Goal: Navigation & Orientation: Find specific page/section

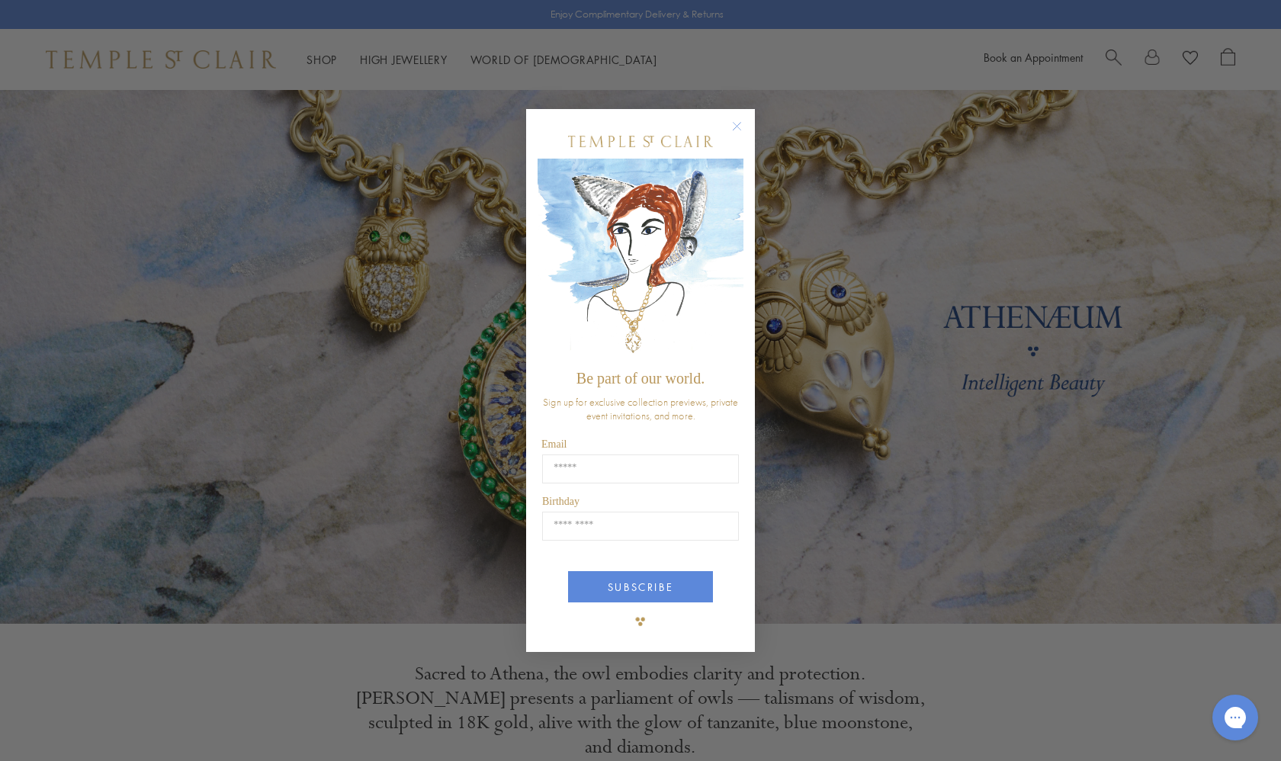
click at [737, 126] on circle "Close dialog" at bounding box center [737, 126] width 18 height 18
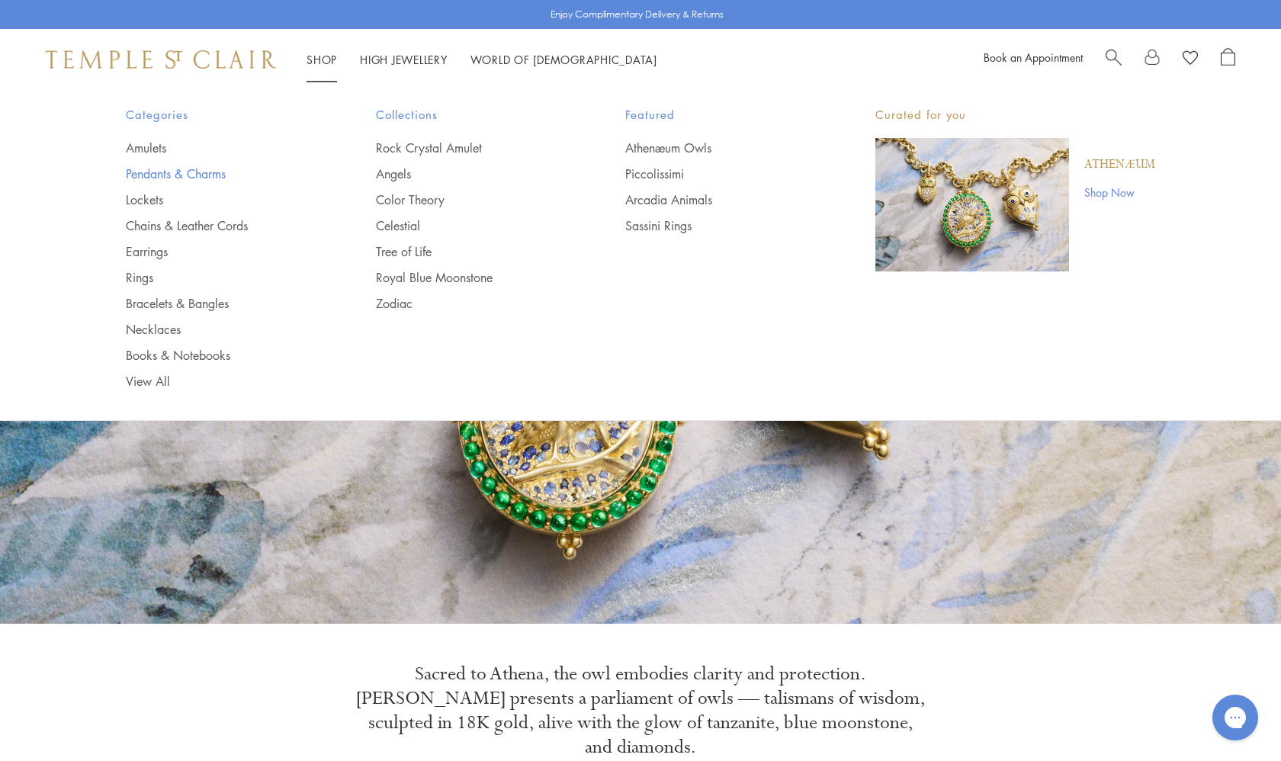
click at [146, 170] on link "Pendants & Charms" at bounding box center [220, 173] width 189 height 17
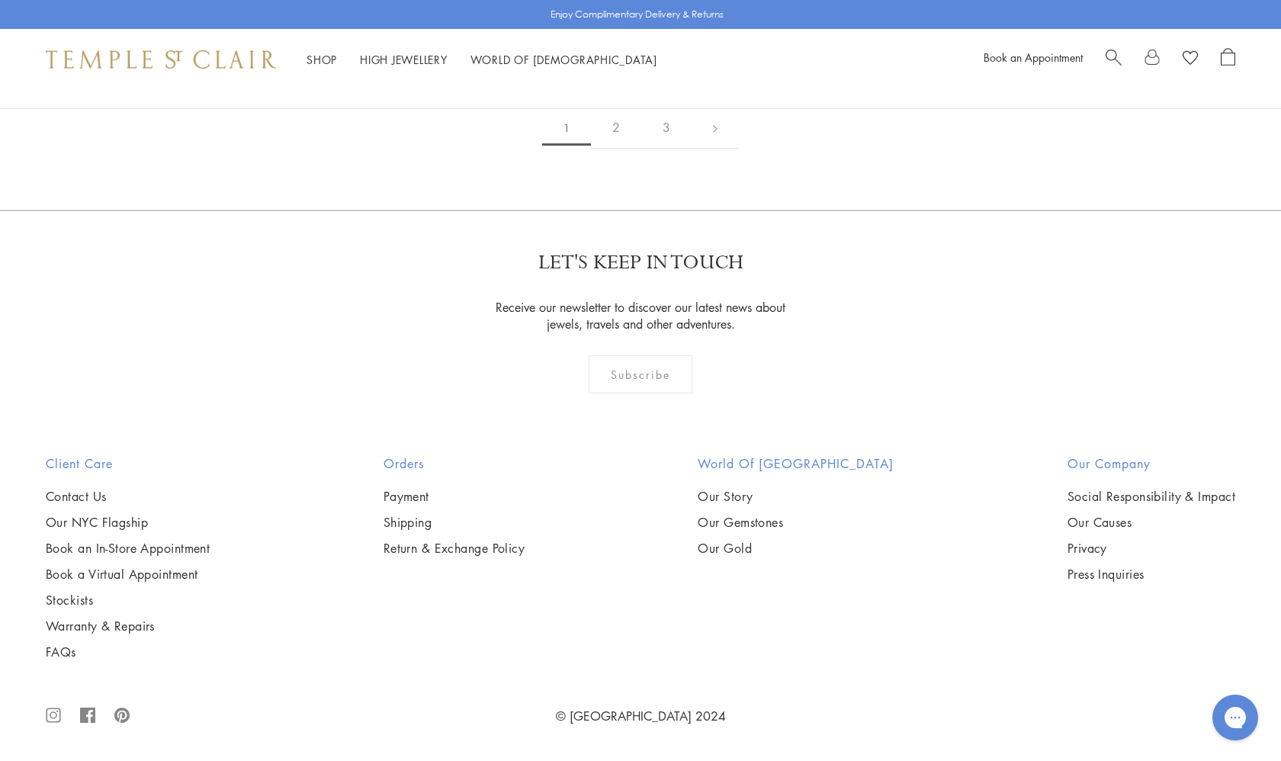
scroll to position [4423, 0]
click at [0, 0] on img at bounding box center [0, 0] width 0 height 0
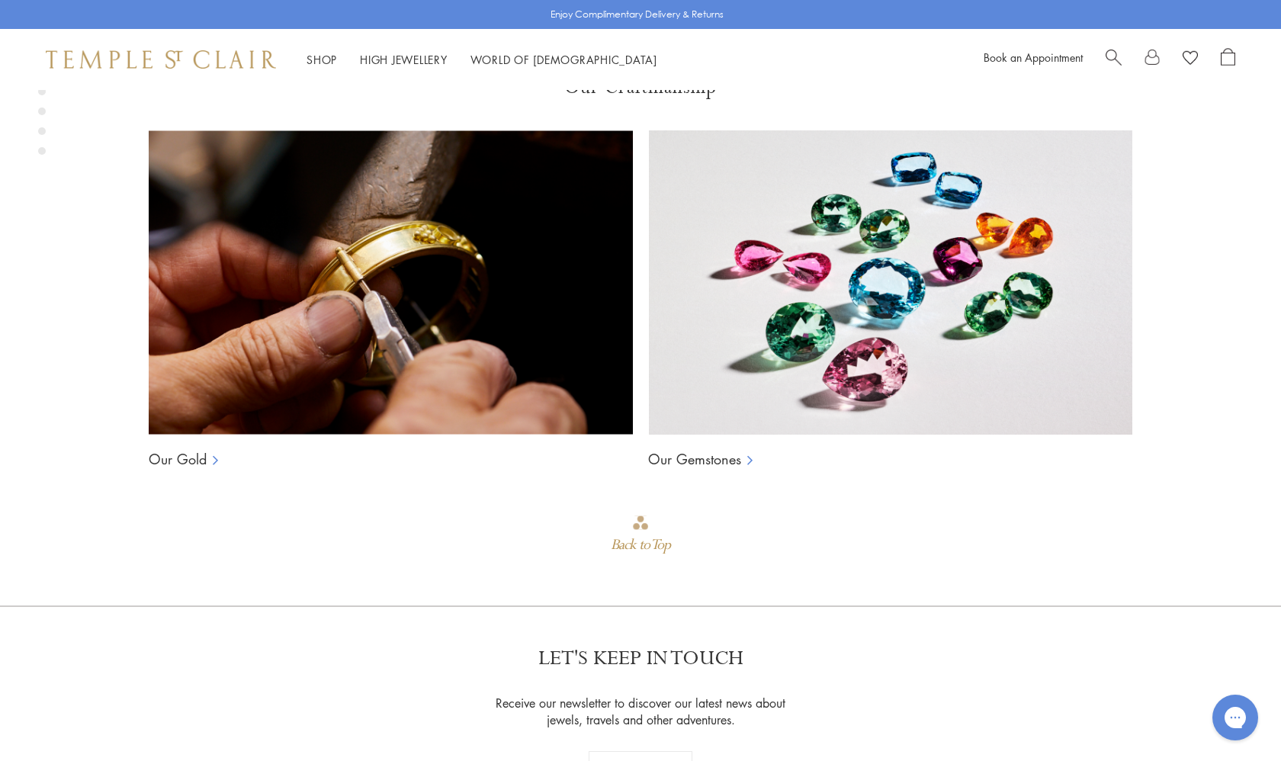
scroll to position [1128, 0]
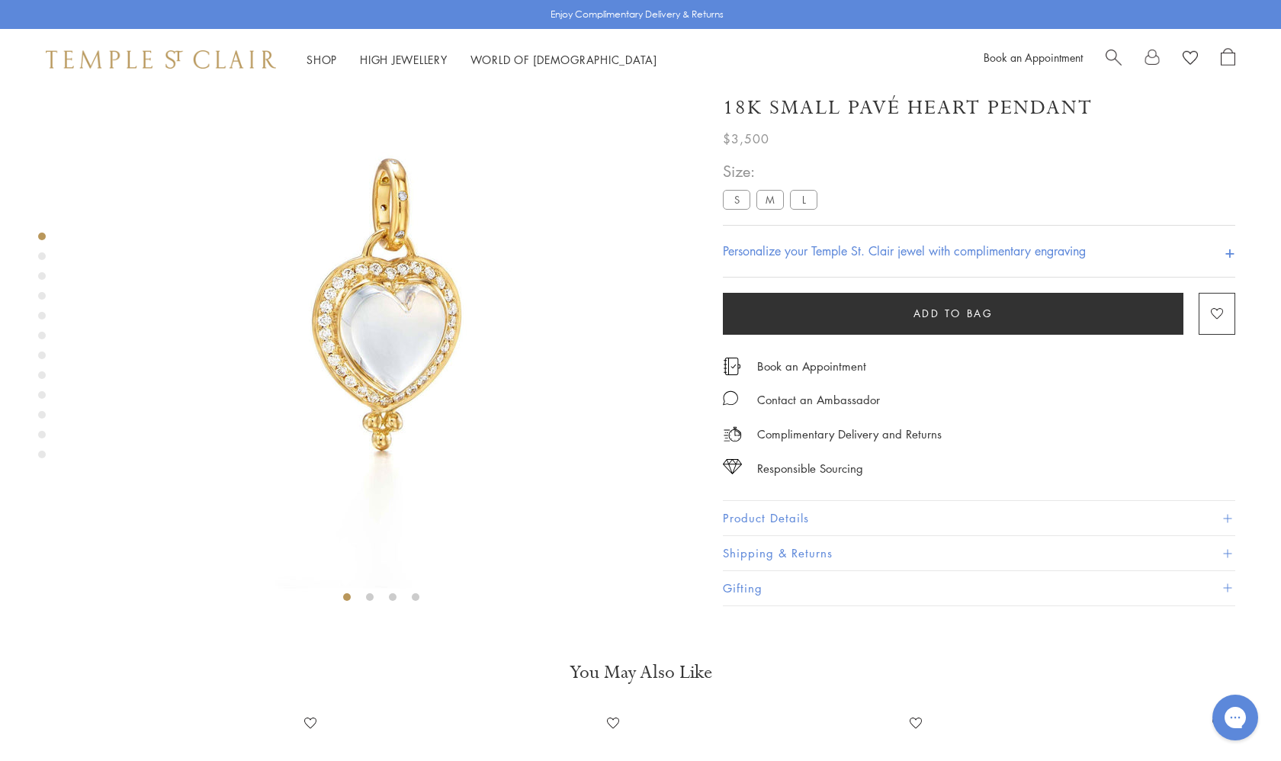
click at [771, 209] on label "M" at bounding box center [769, 199] width 27 height 19
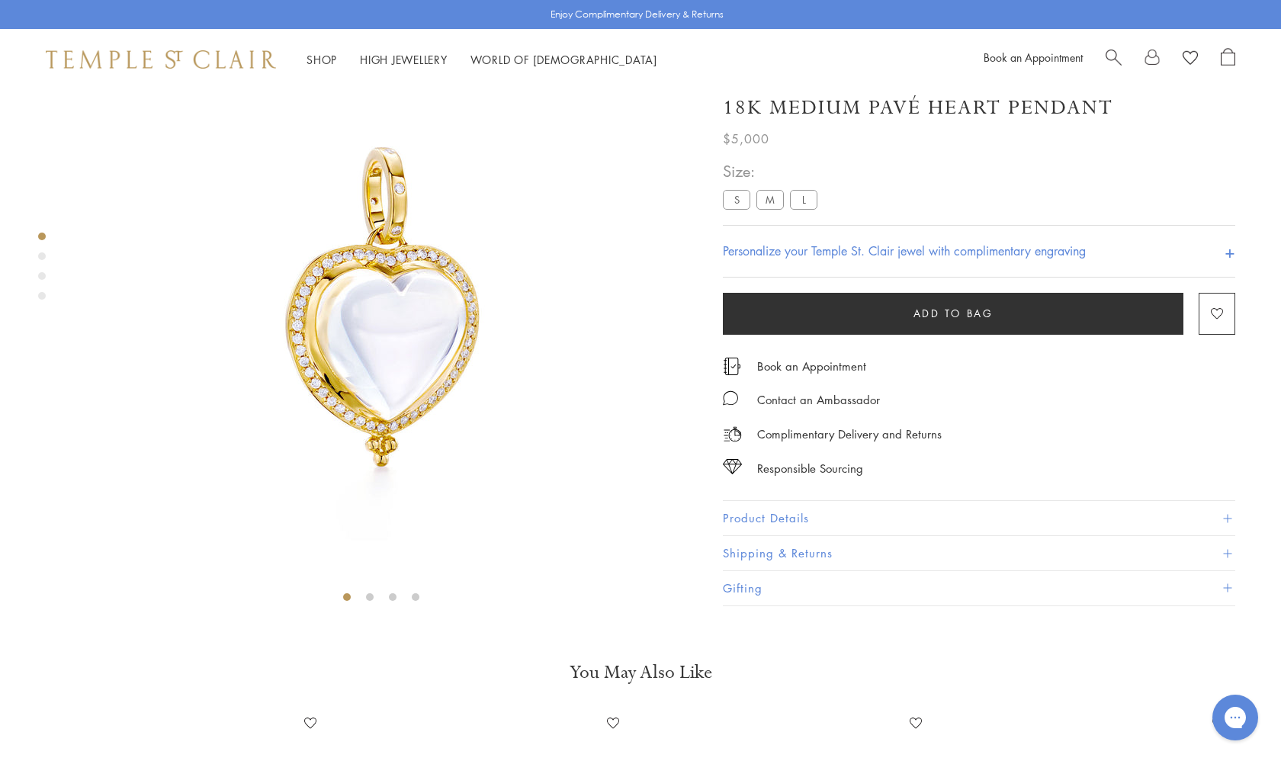
click at [806, 209] on label "L" at bounding box center [803, 199] width 27 height 19
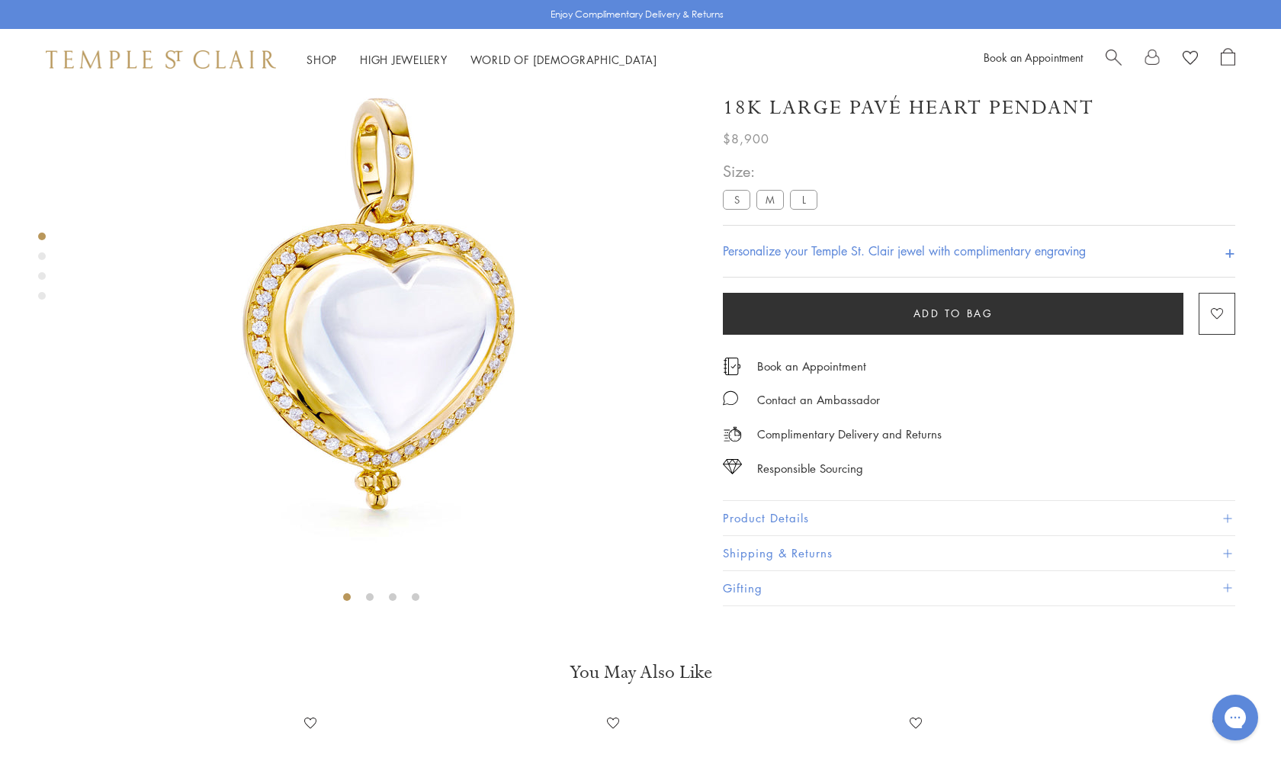
click at [775, 209] on label "M" at bounding box center [769, 199] width 27 height 19
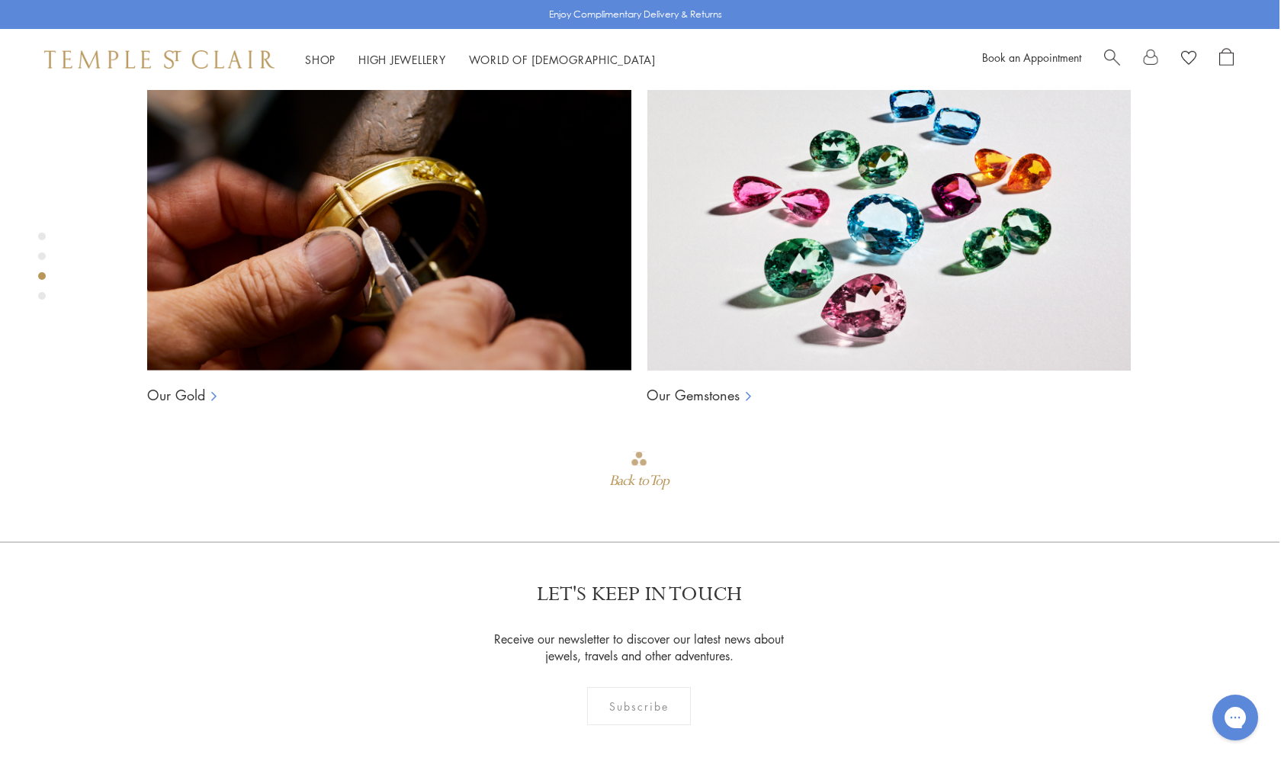
scroll to position [1169, 2]
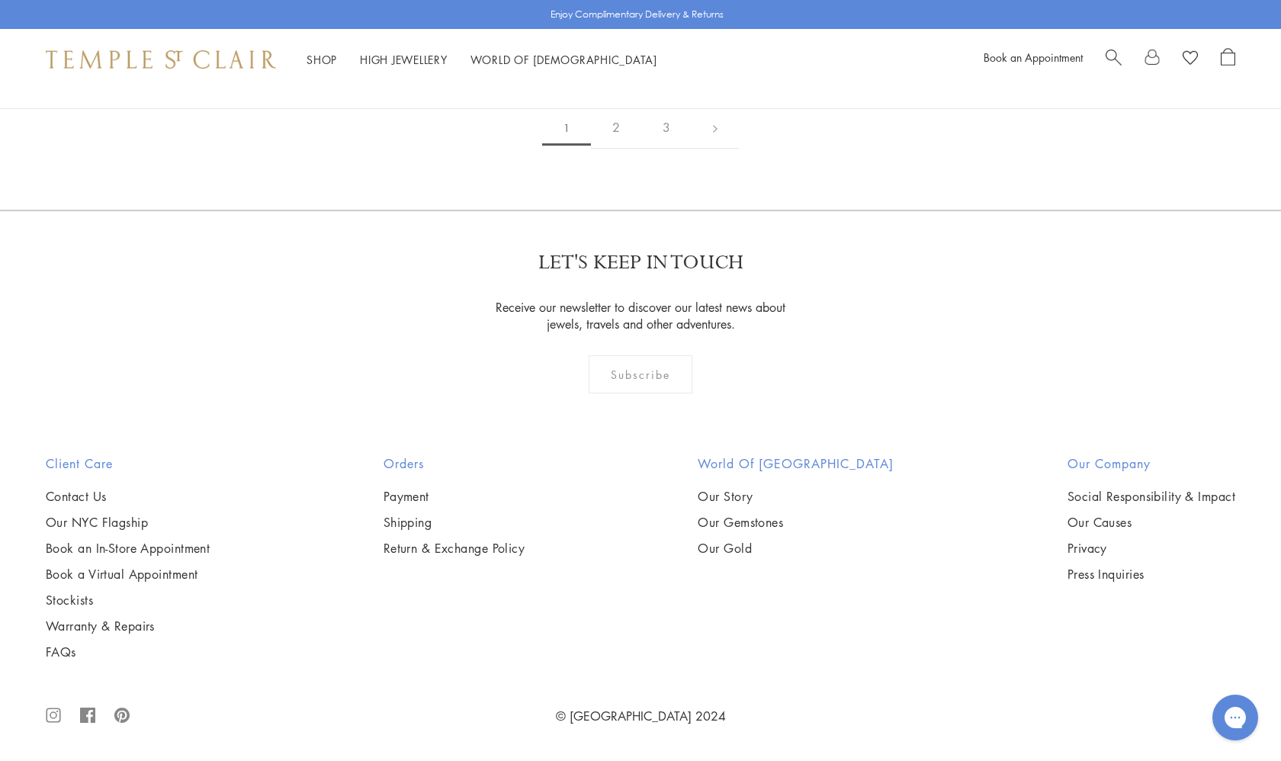
scroll to position [10495, 0]
click at [617, 149] on link "2" at bounding box center [616, 128] width 50 height 42
click at [692, 149] on link "3" at bounding box center [690, 129] width 50 height 42
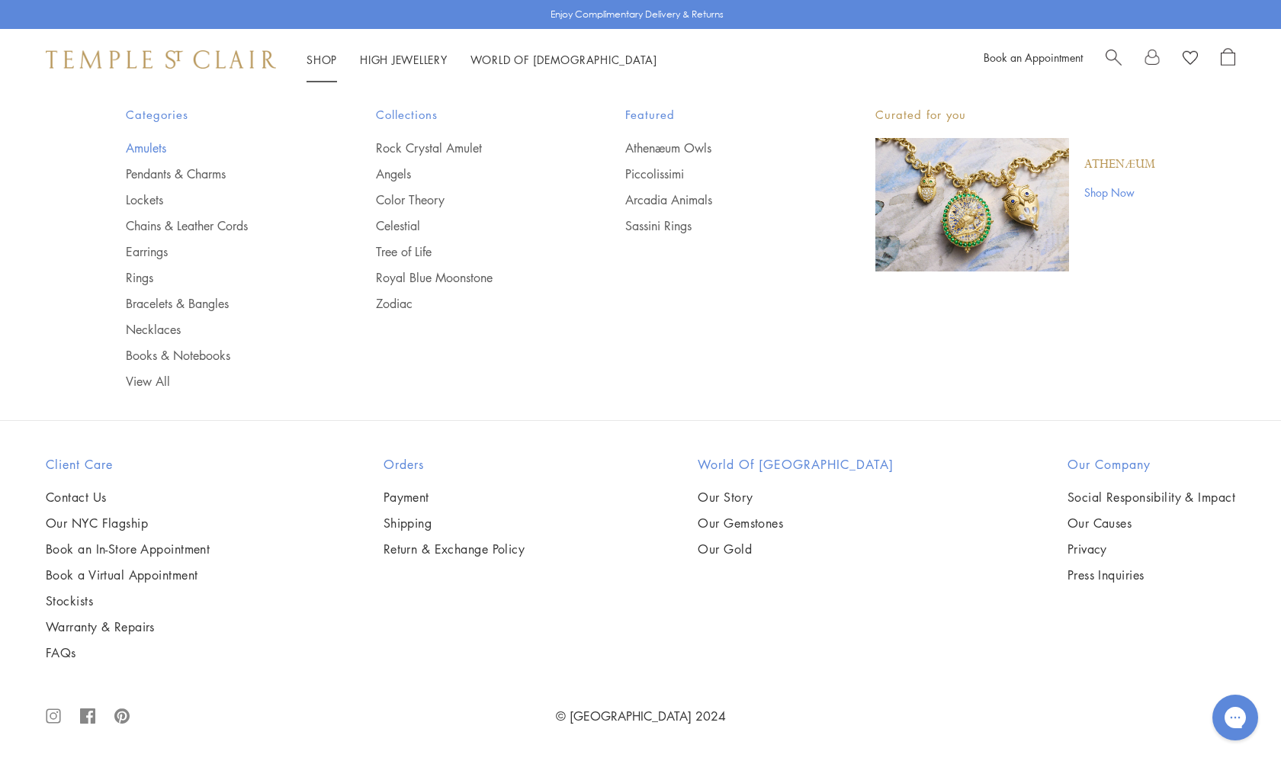
click at [143, 150] on link "Amulets" at bounding box center [220, 148] width 189 height 17
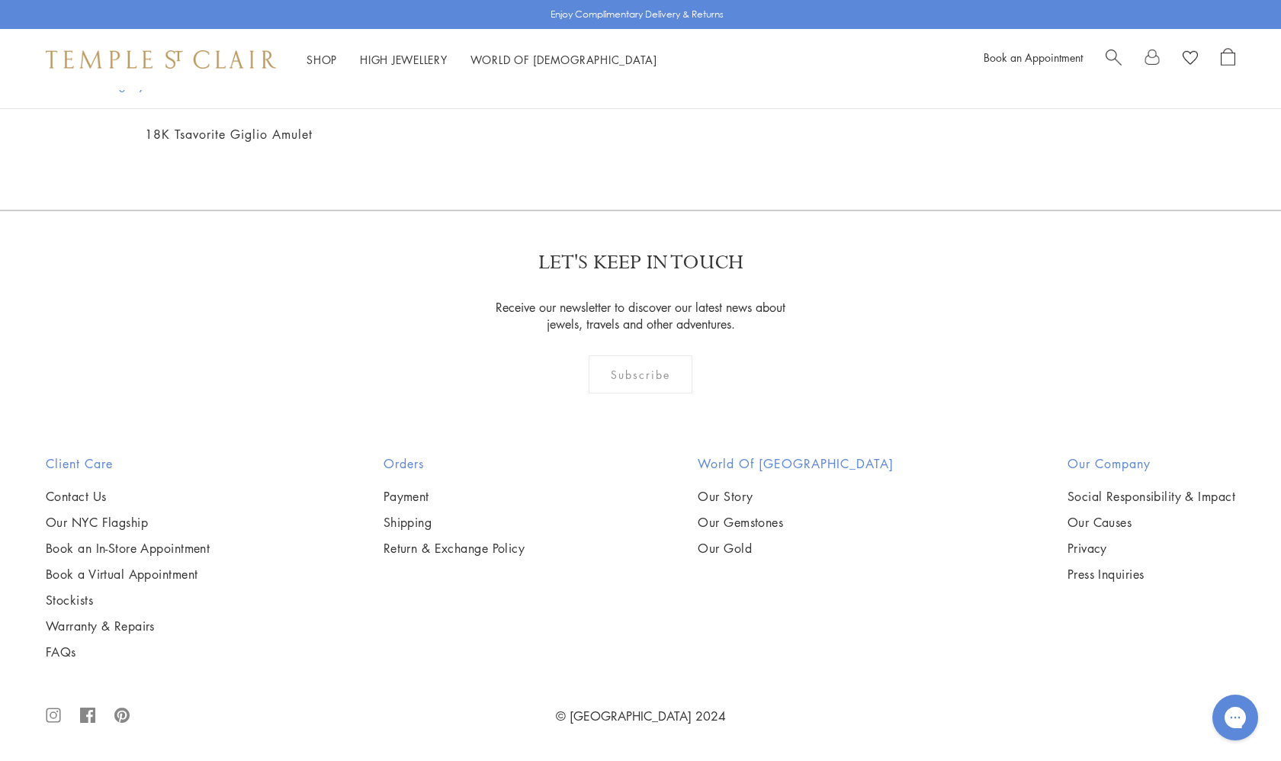
scroll to position [11172, 0]
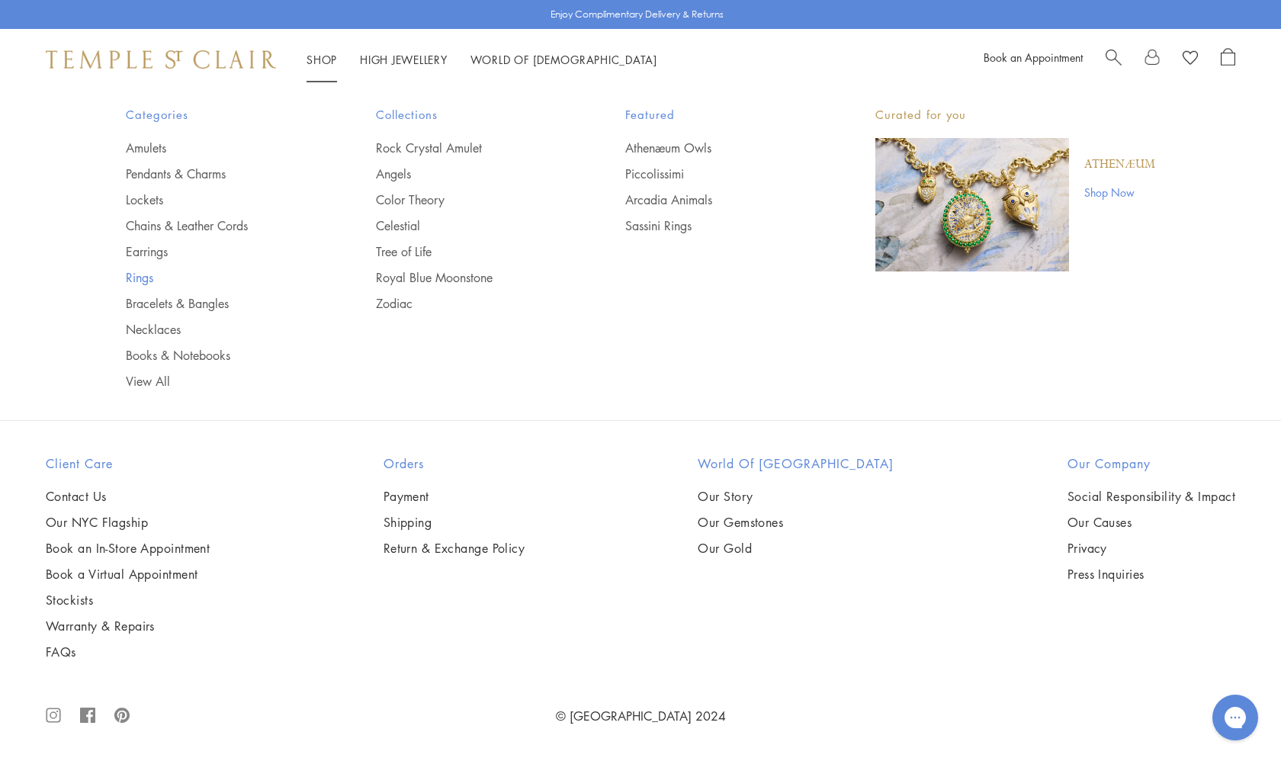
click at [137, 276] on link "Rings" at bounding box center [220, 277] width 189 height 17
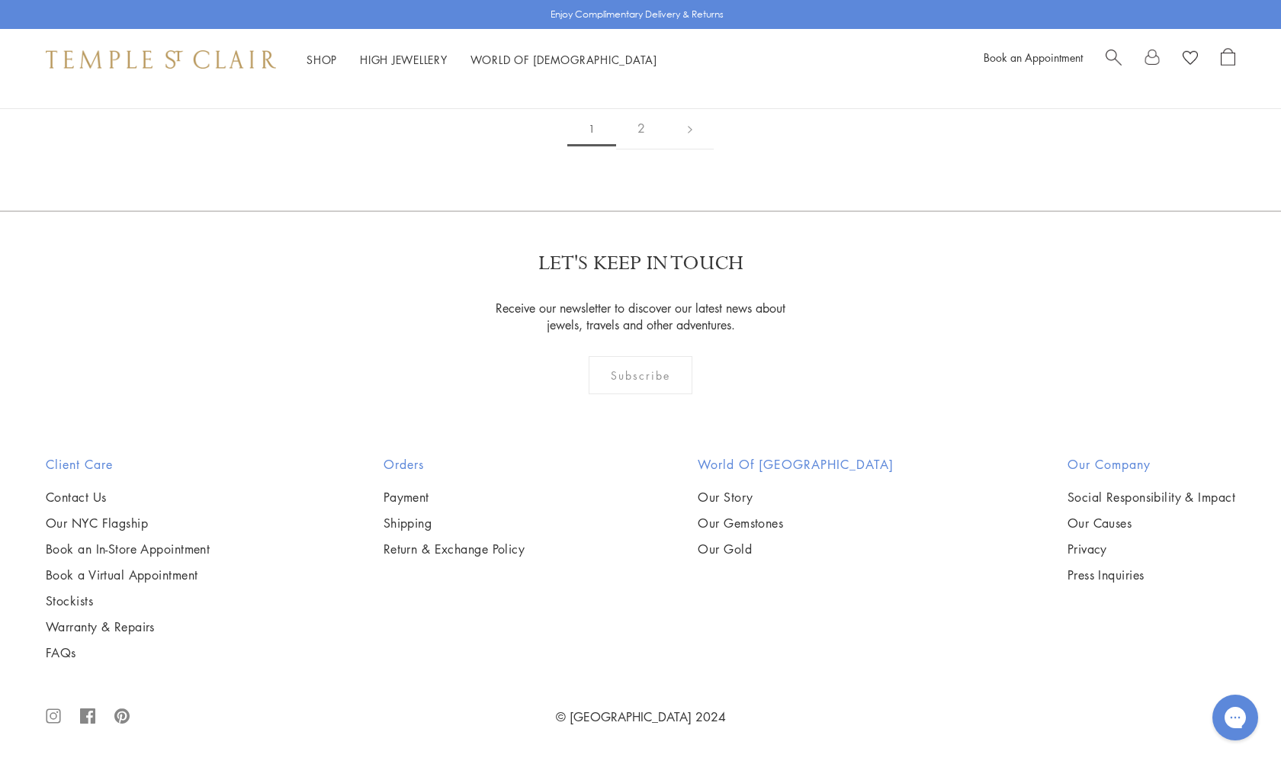
scroll to position [7392, 0]
click at [642, 149] on link "2" at bounding box center [641, 129] width 50 height 42
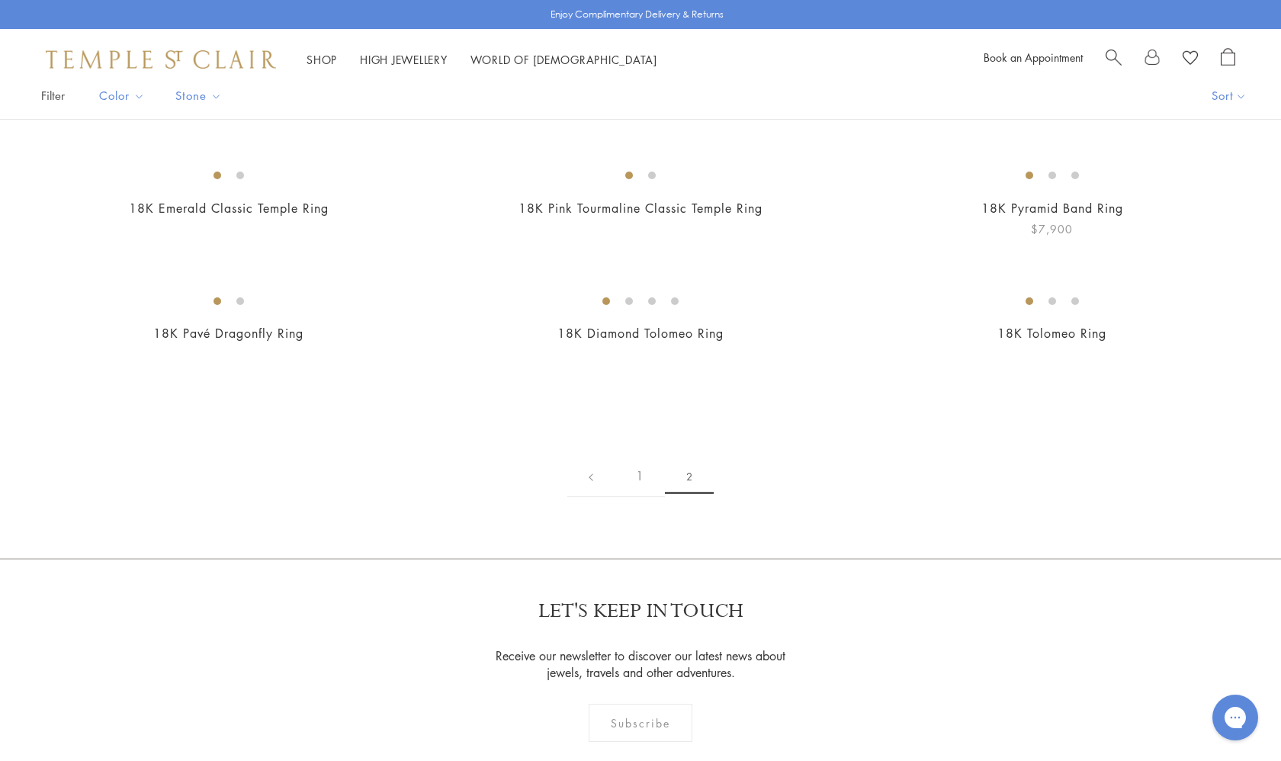
scroll to position [86, 0]
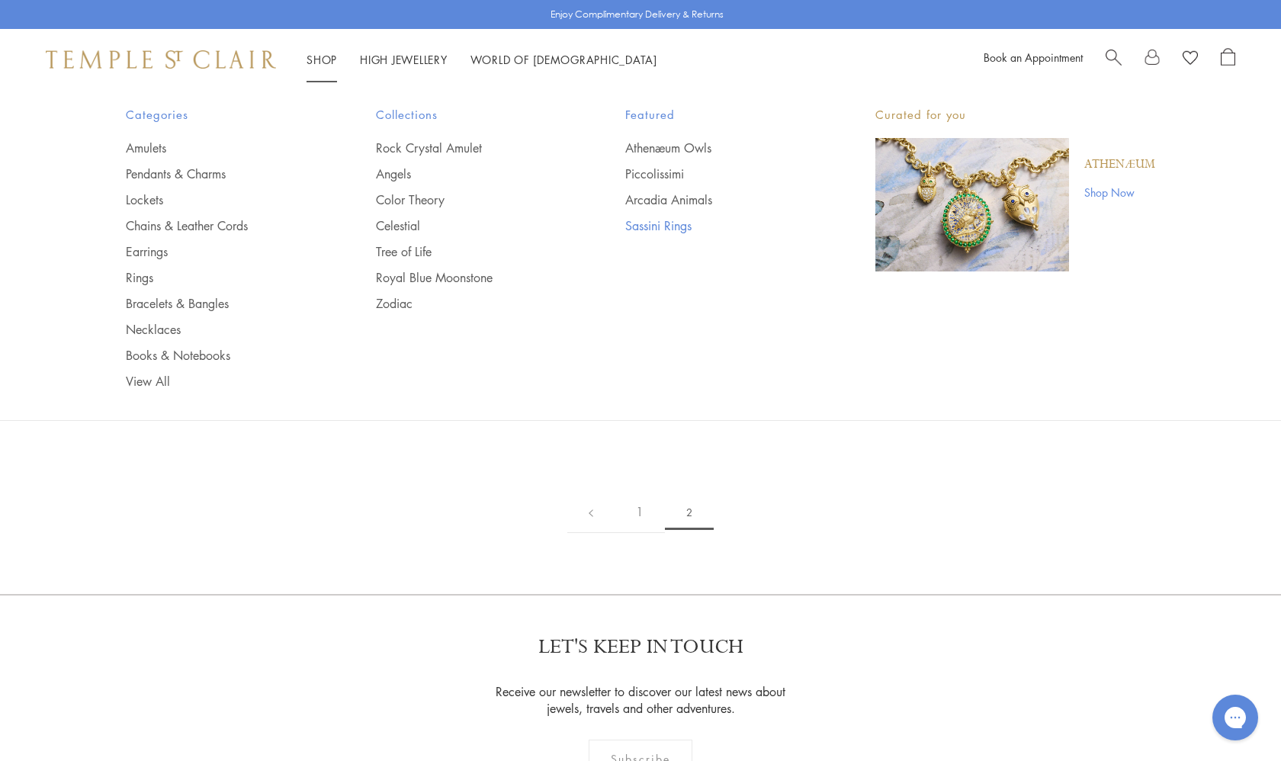
click at [667, 223] on link "Sassini Rings" at bounding box center [719, 225] width 189 height 17
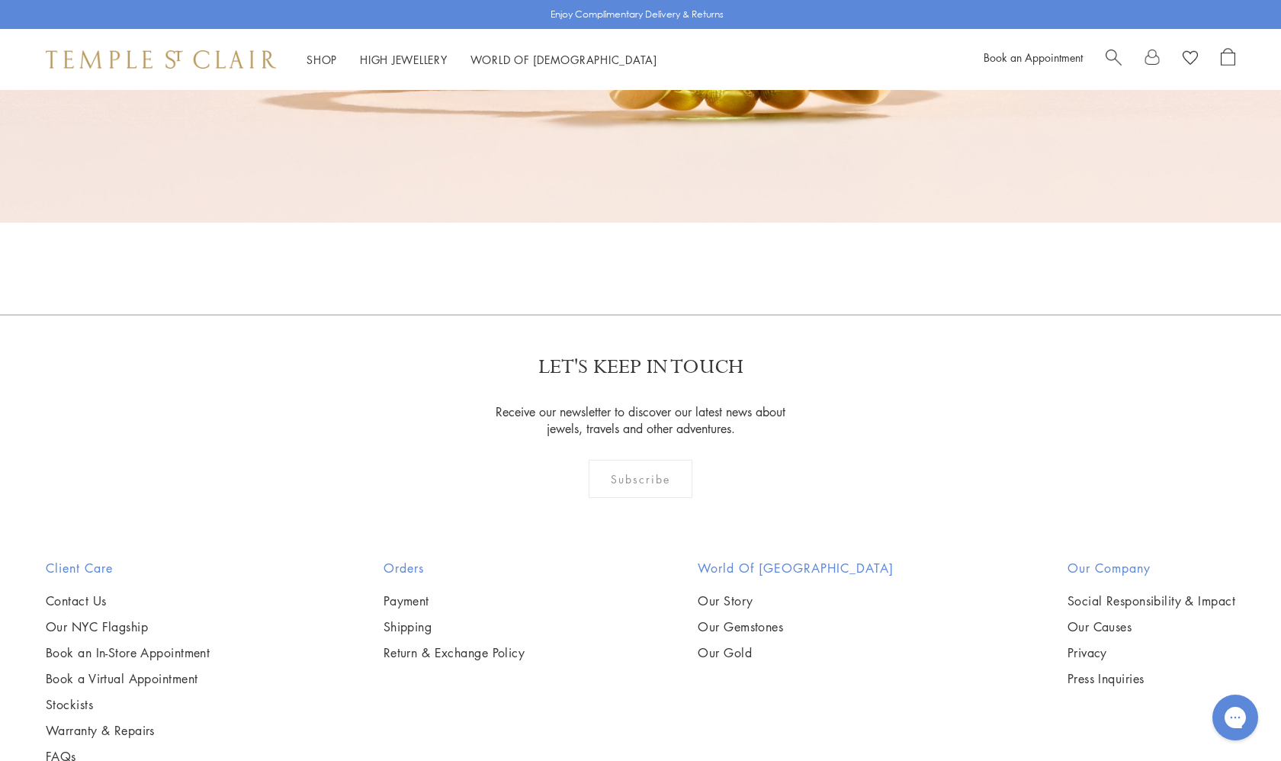
scroll to position [3116, 0]
